Goal: Navigation & Orientation: Find specific page/section

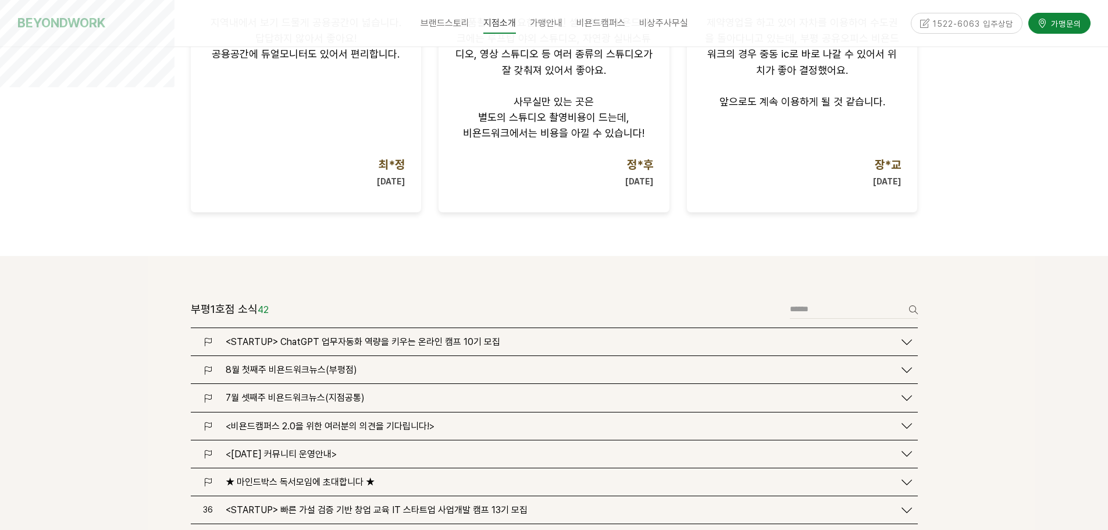
scroll to position [1396, 0]
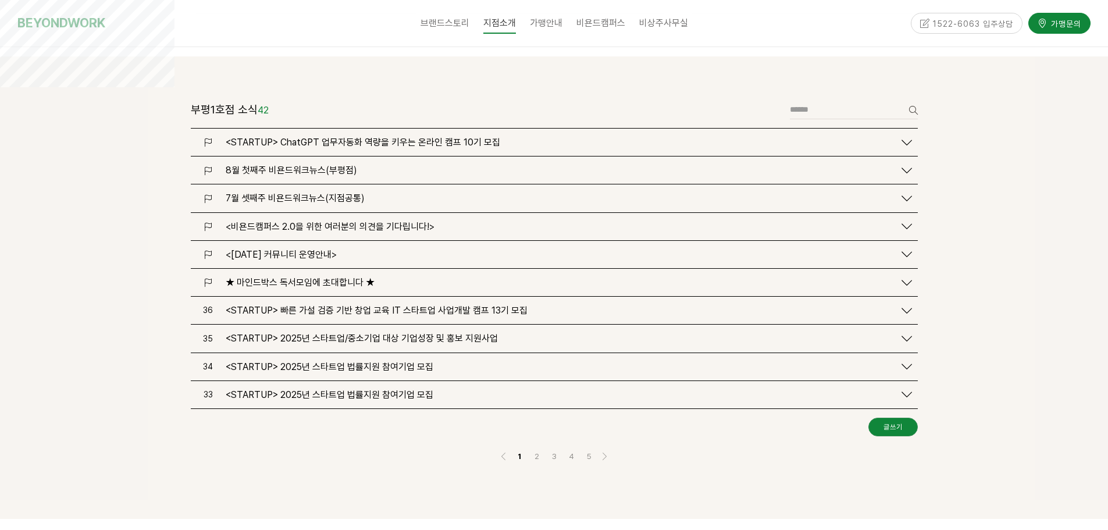
click at [430, 156] on div "8월 첫째주 비욘드워크뉴스(부평점)" at bounding box center [554, 169] width 727 height 27
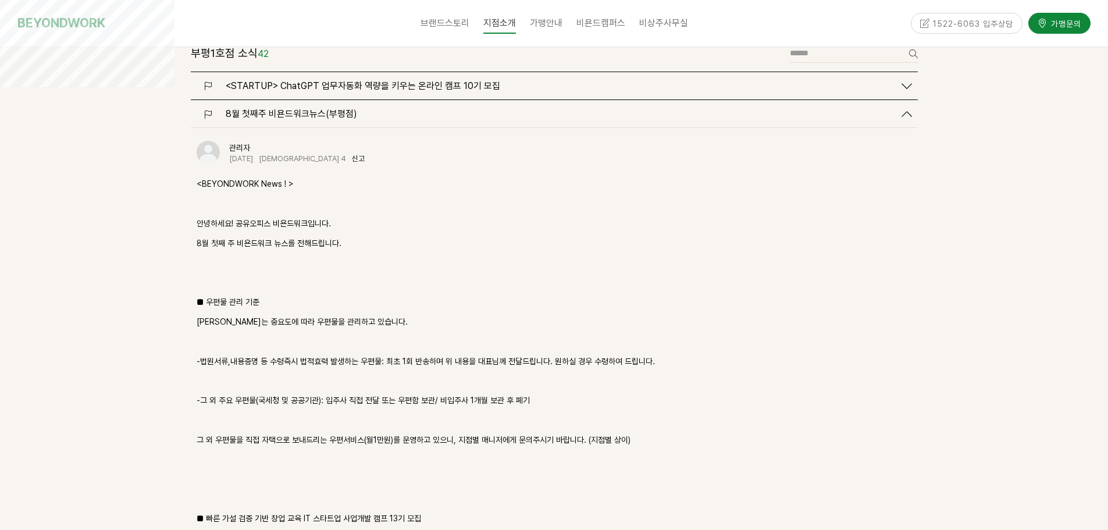
scroll to position [1570, 0]
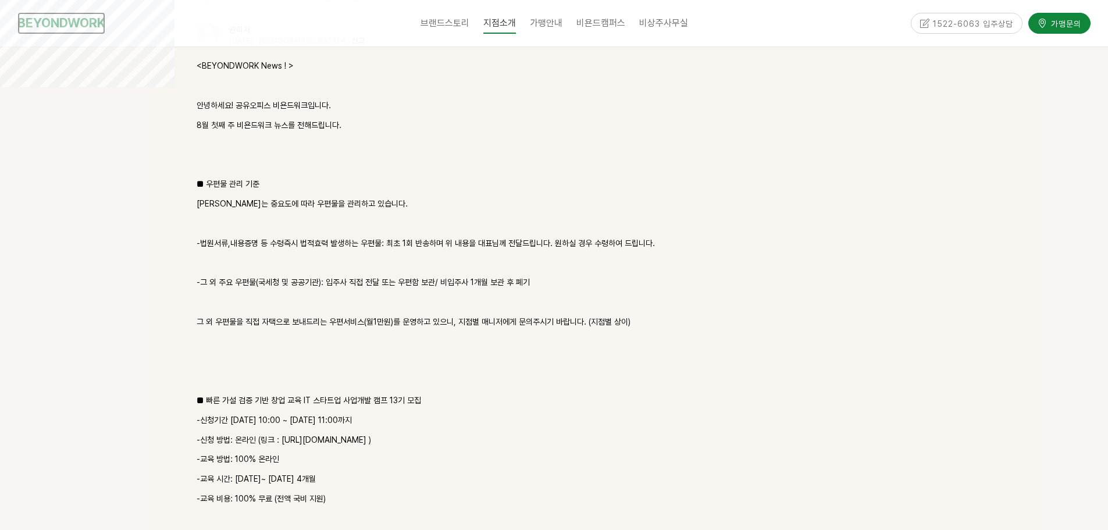
click at [85, 28] on link "BEYONDWORK" at bounding box center [61, 23] width 88 height 22
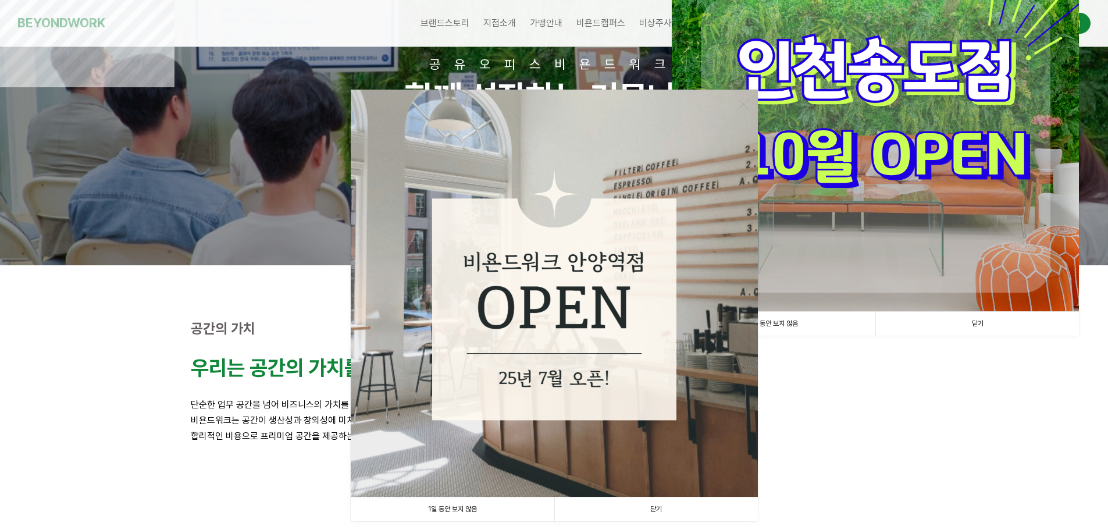
scroll to position [116, 0]
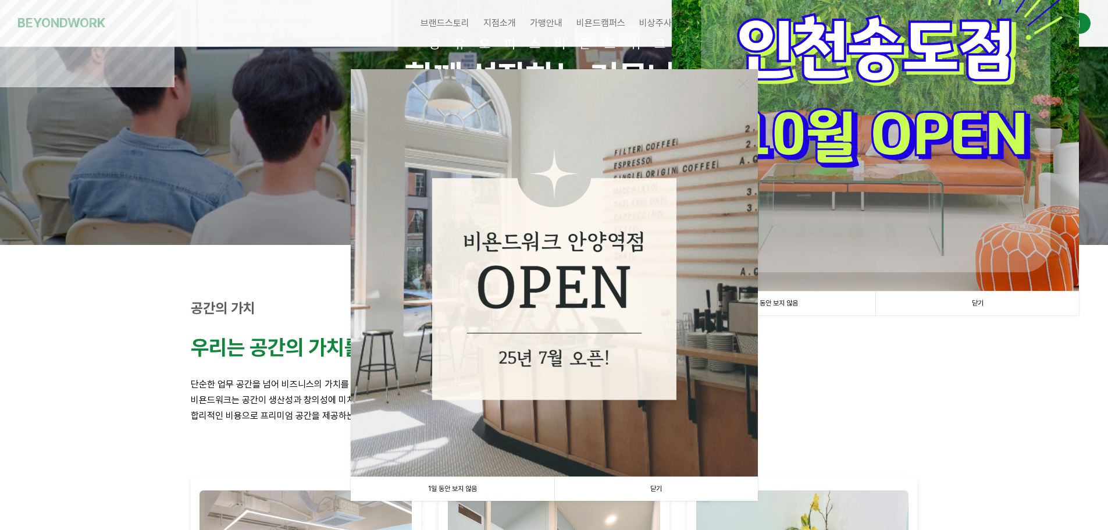
click at [684, 489] on link "닫기" at bounding box center [656, 489] width 204 height 24
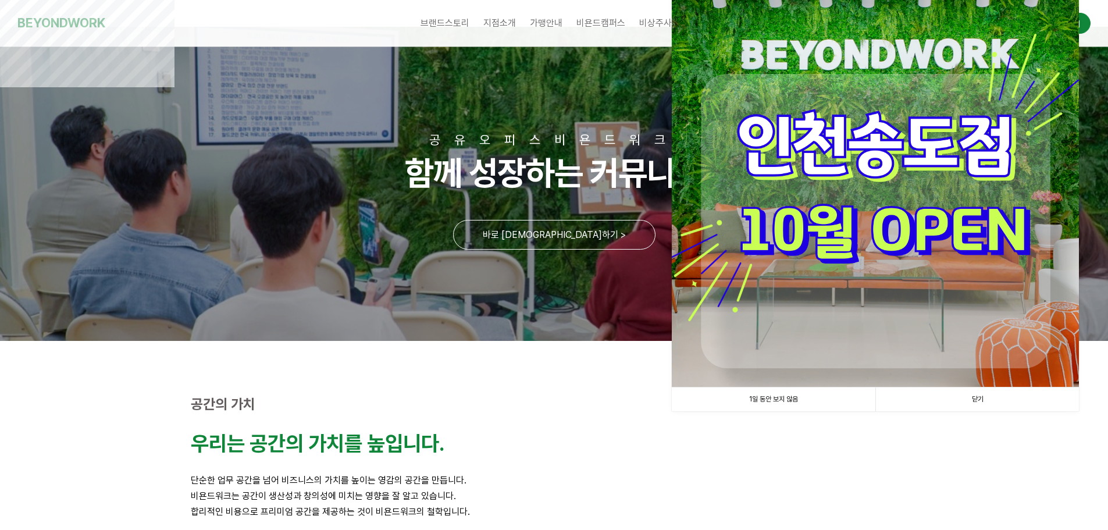
scroll to position [0, 0]
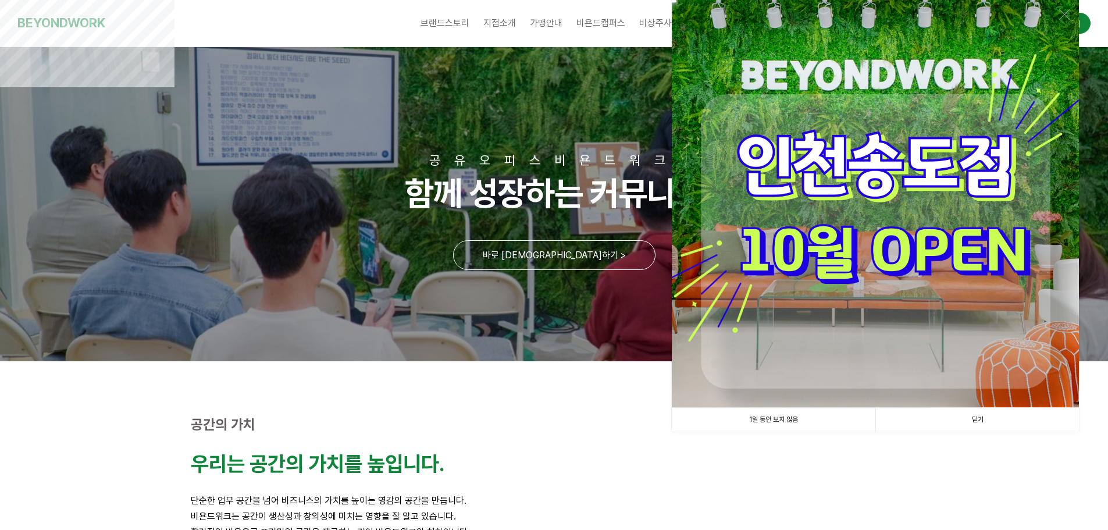
click at [982, 418] on link "닫기" at bounding box center [977, 420] width 204 height 24
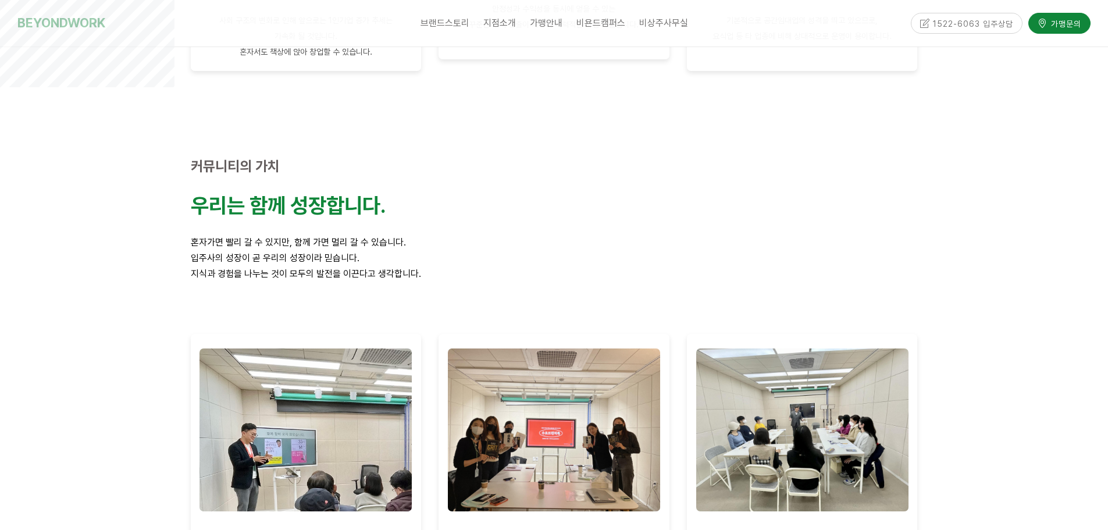
scroll to position [814, 0]
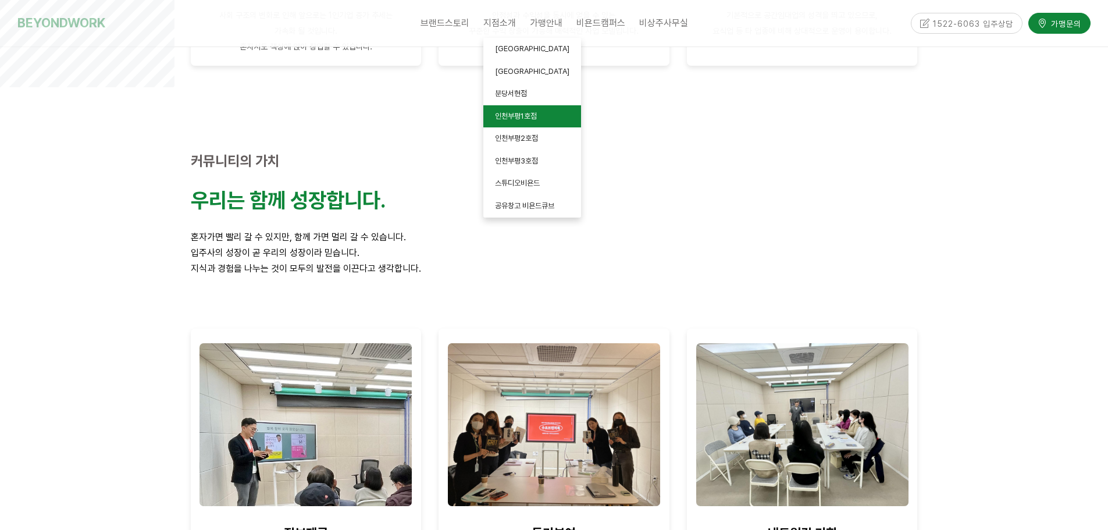
click at [553, 116] on link "인천부평1호점" at bounding box center [532, 116] width 98 height 23
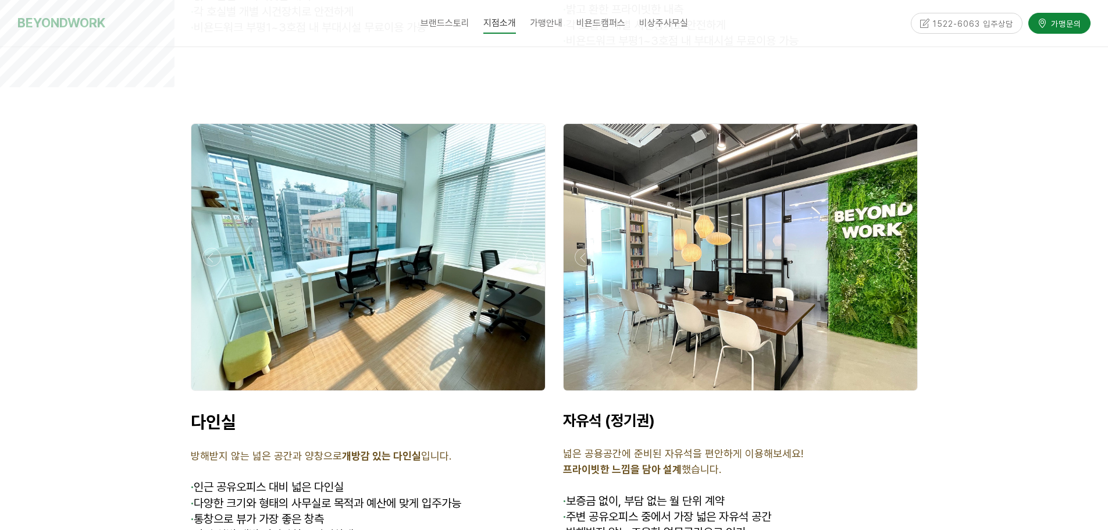
scroll to position [3431, 0]
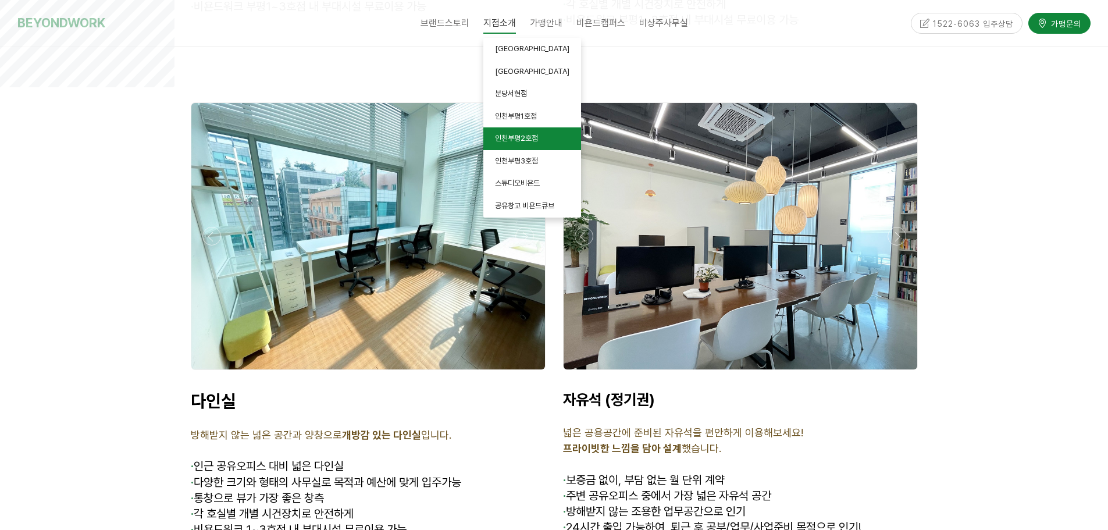
click at [520, 135] on span "인천부평2호점" at bounding box center [516, 138] width 43 height 9
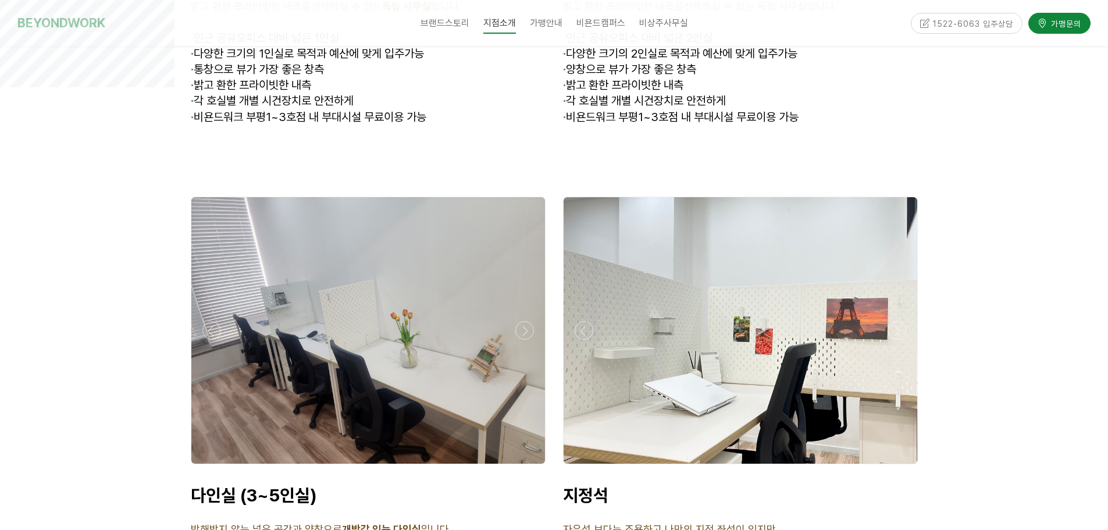
scroll to position [3395, 0]
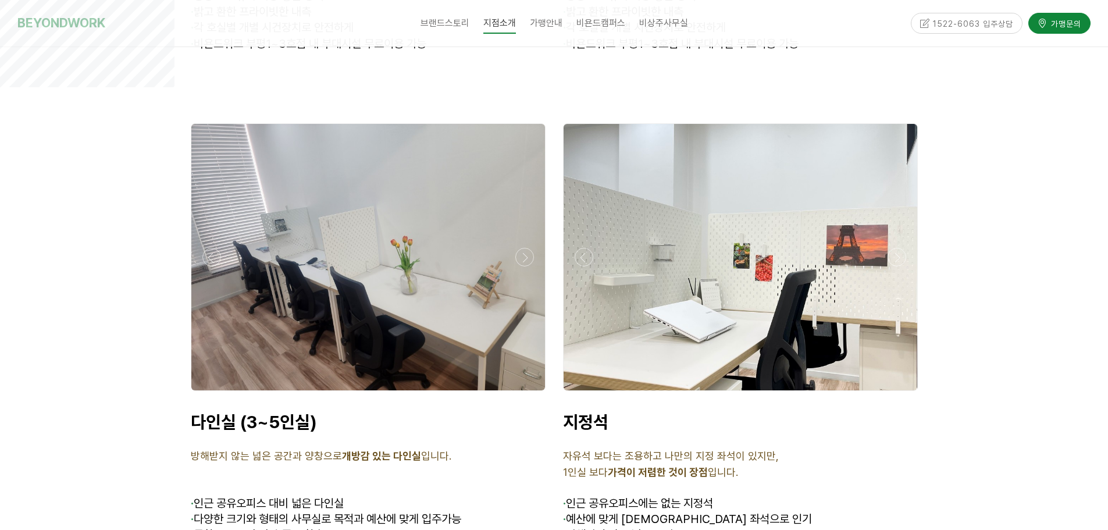
drag, startPoint x: 1111, startPoint y: 55, endPoint x: 1079, endPoint y: 297, distance: 243.5
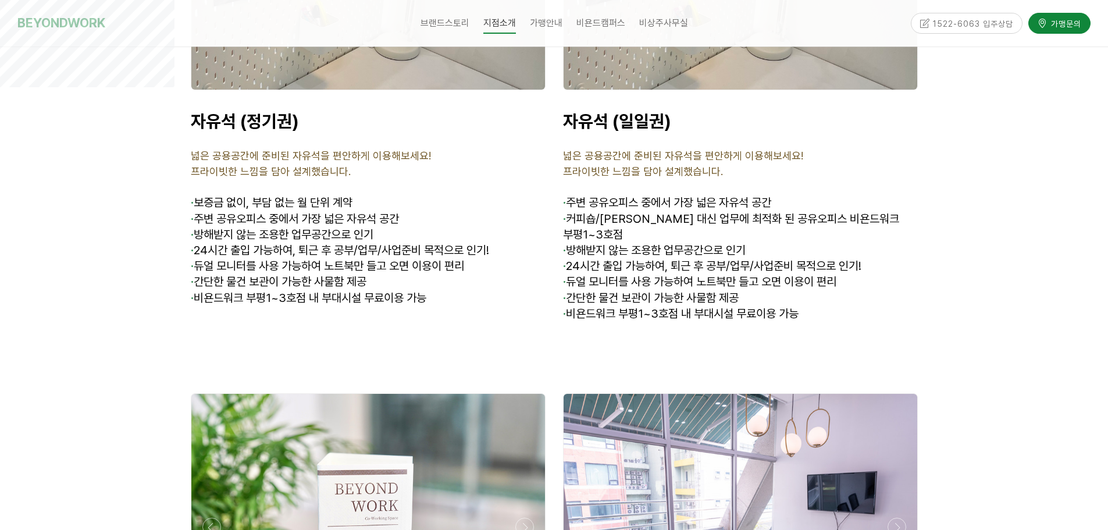
scroll to position [4267, 0]
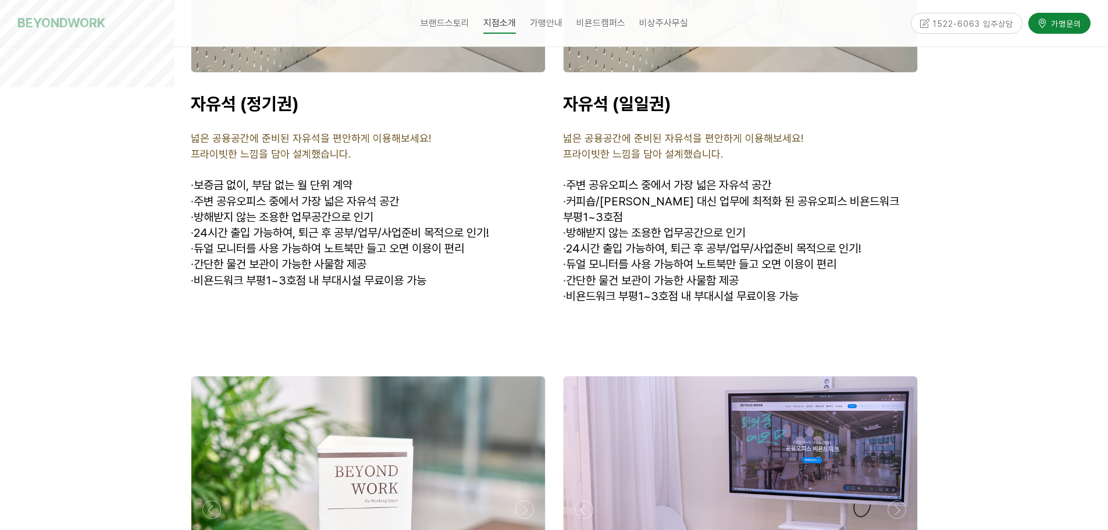
click at [948, 27] on div "1522-6063 입주상담" at bounding box center [967, 23] width 112 height 20
click at [956, 23] on div "1522-6063 입주상담" at bounding box center [967, 23] width 112 height 20
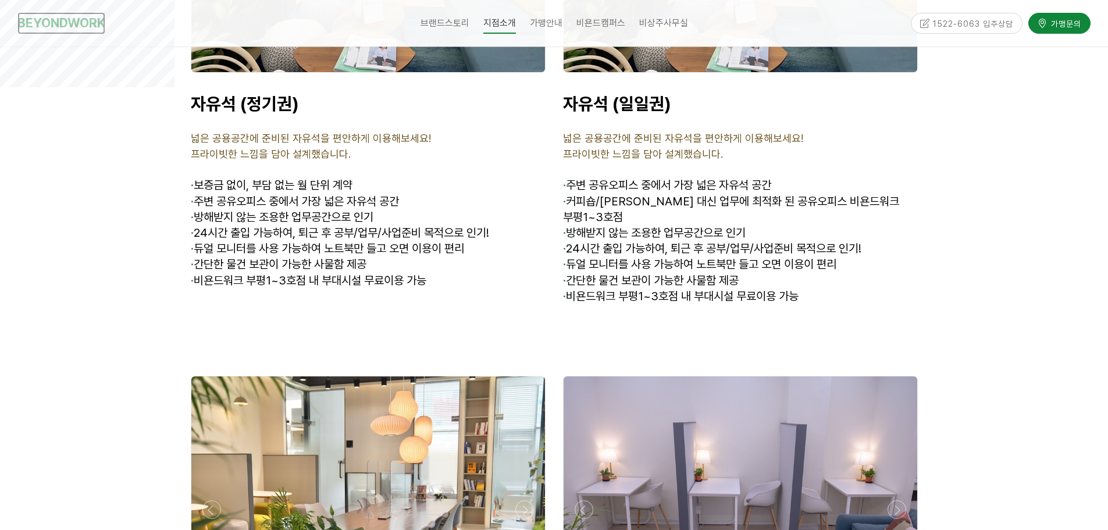
click at [73, 28] on link "BEYONDWORK" at bounding box center [61, 23] width 88 height 22
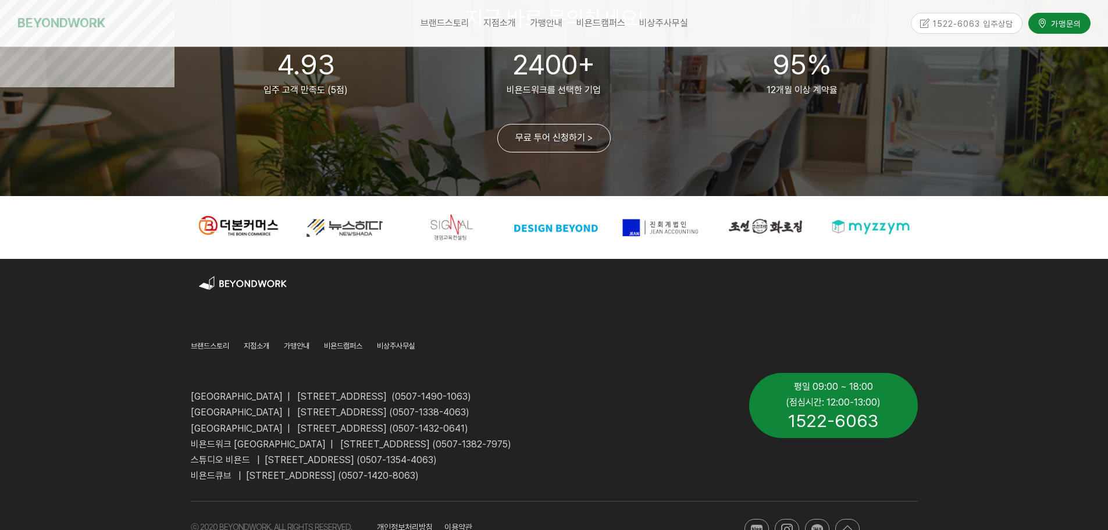
scroll to position [2823, 0]
